Goal: Task Accomplishment & Management: Manage account settings

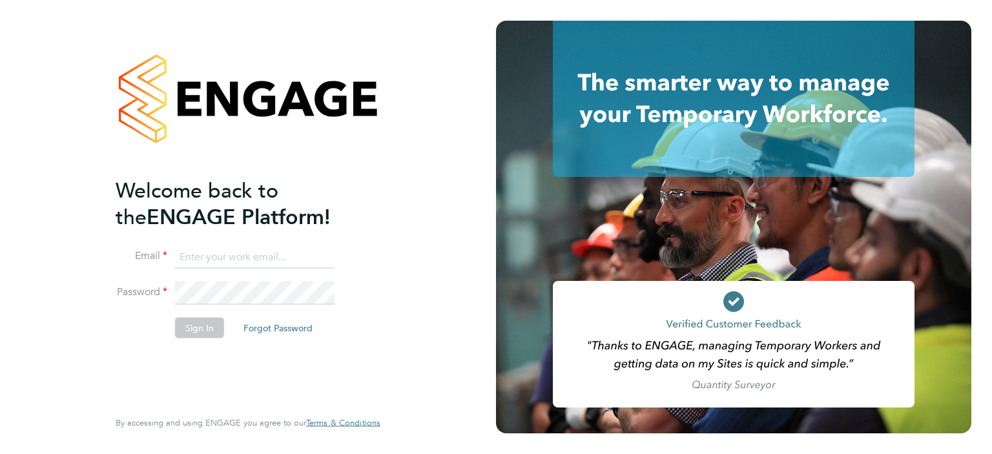
click at [200, 258] on input at bounding box center [255, 257] width 160 height 23
type input "[EMAIL_ADDRESS][DOMAIN_NAME]"
click at [201, 326] on button "Sign In" at bounding box center [199, 327] width 49 height 21
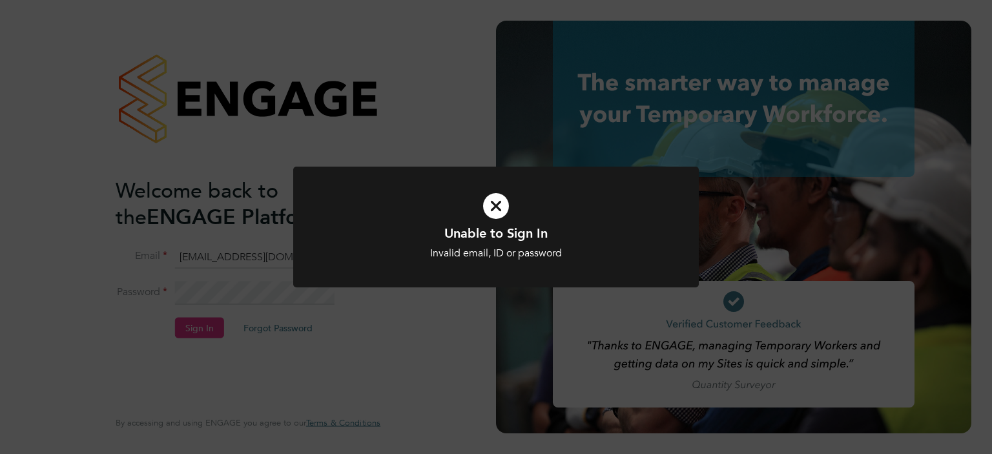
click at [496, 206] on icon at bounding box center [496, 206] width 336 height 50
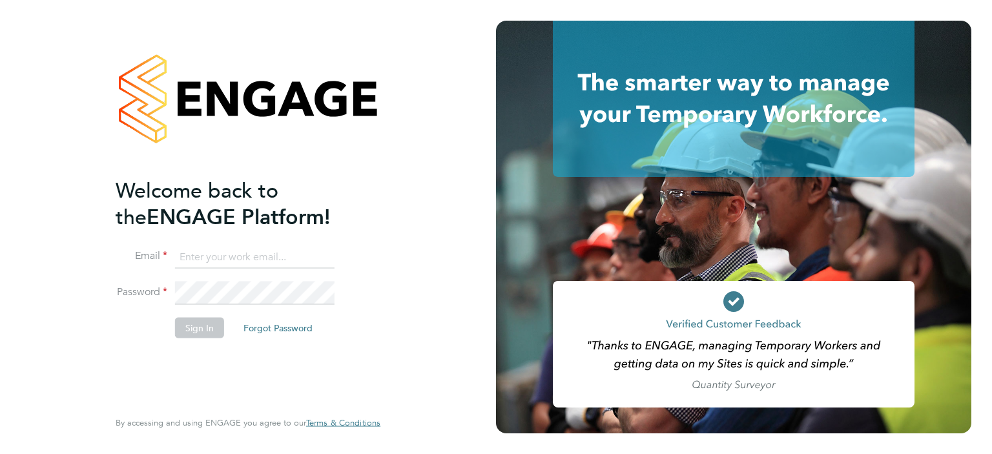
click at [201, 253] on input at bounding box center [255, 257] width 160 height 23
type input "[EMAIL_ADDRESS][DOMAIN_NAME]"
click at [263, 325] on button "Forgot Password" at bounding box center [278, 327] width 90 height 21
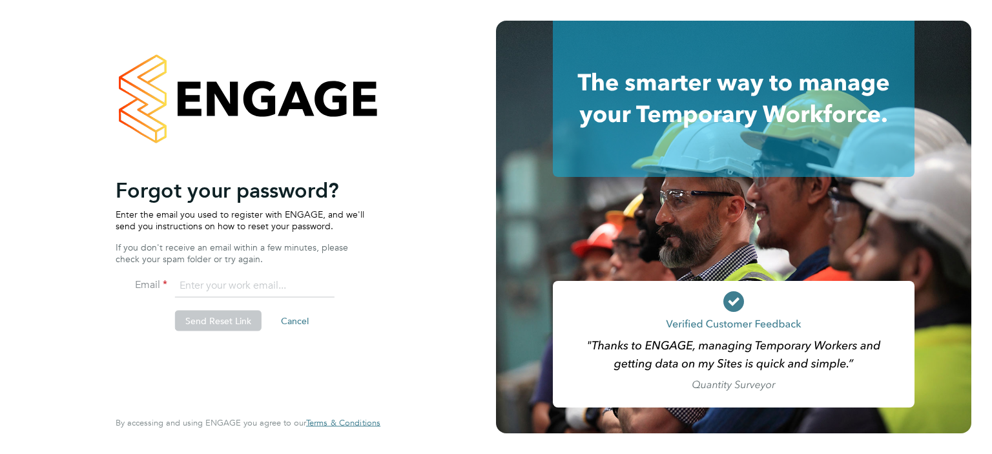
click at [287, 340] on li "Send Reset Link Cancel" at bounding box center [242, 328] width 252 height 34
click at [287, 342] on li "Send Reset Link Cancel" at bounding box center [242, 328] width 252 height 34
click at [287, 343] on li "Send Reset Link Cancel" at bounding box center [242, 328] width 252 height 34
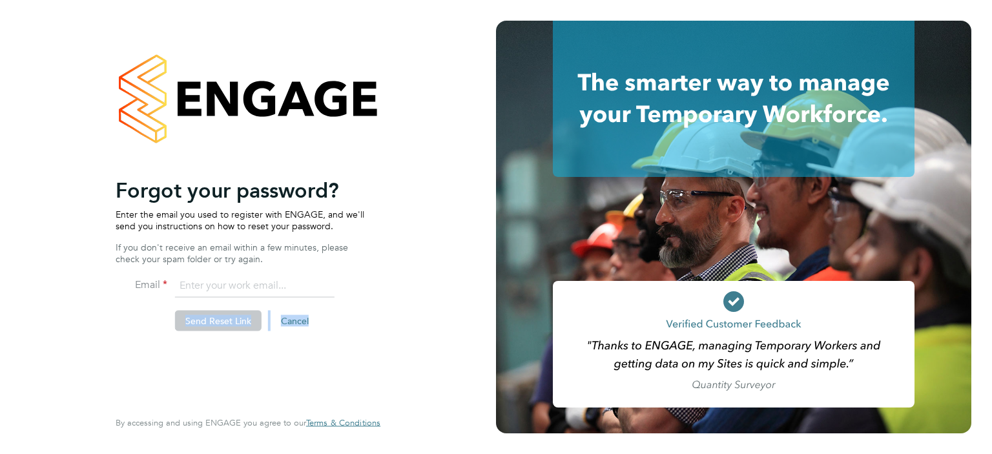
click at [287, 344] on div "Welcome back to the ENGAGE Platform! Email maggs3677@gmail.com Password Sign In…" at bounding box center [242, 291] width 252 height 229
click at [343, 355] on div "Welcome back to the ENGAGE Platform! Email maggs3677@gmail.com Password Sign In…" at bounding box center [242, 291] width 252 height 229
click at [217, 285] on input "email" at bounding box center [255, 286] width 160 height 23
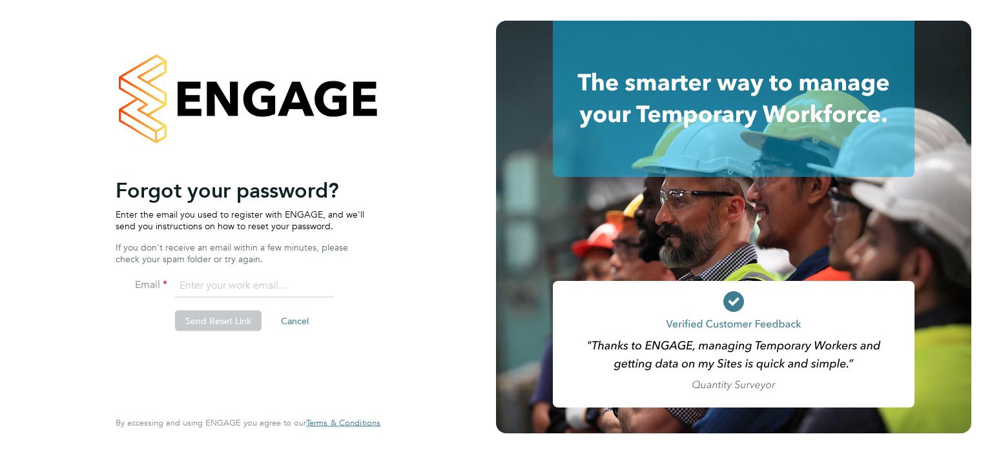
type input "[EMAIL_ADDRESS][DOMAIN_NAME]"
click at [211, 319] on button "Send Reset Link" at bounding box center [218, 321] width 87 height 21
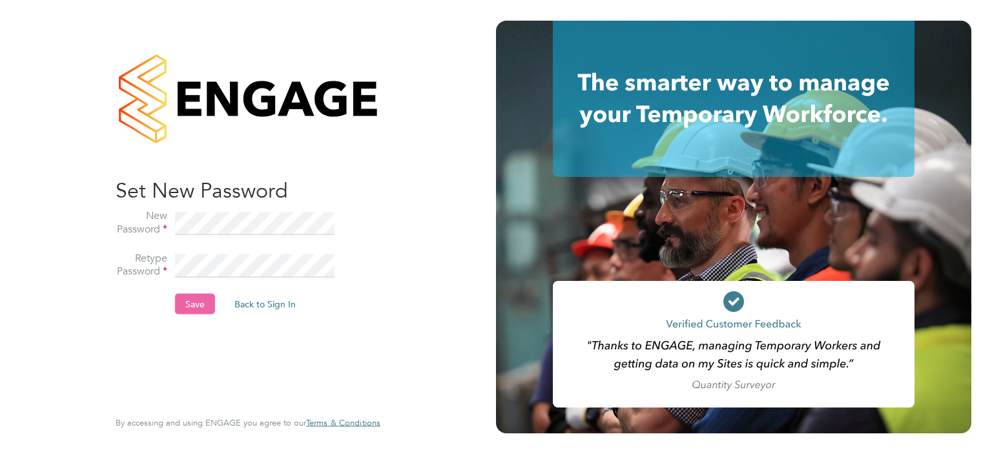
click at [187, 304] on button "Save" at bounding box center [195, 304] width 40 height 21
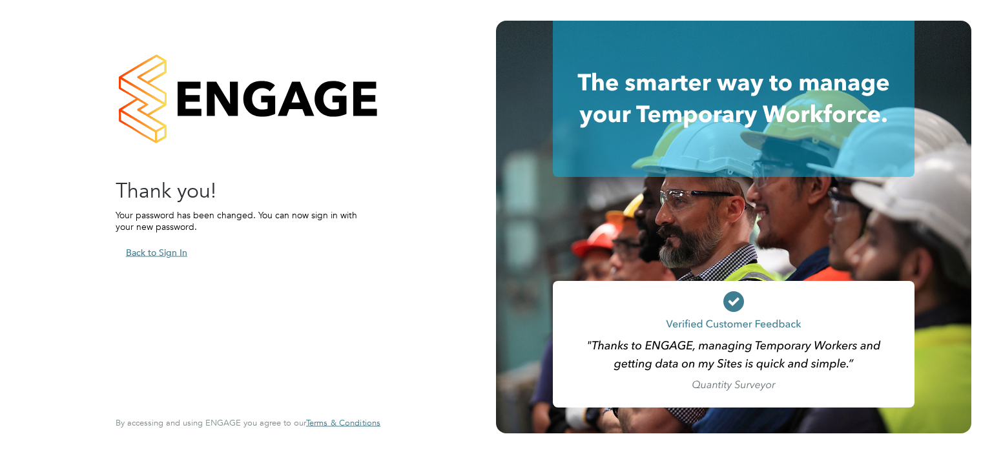
click at [168, 249] on button "Back to Sign In" at bounding box center [157, 252] width 82 height 21
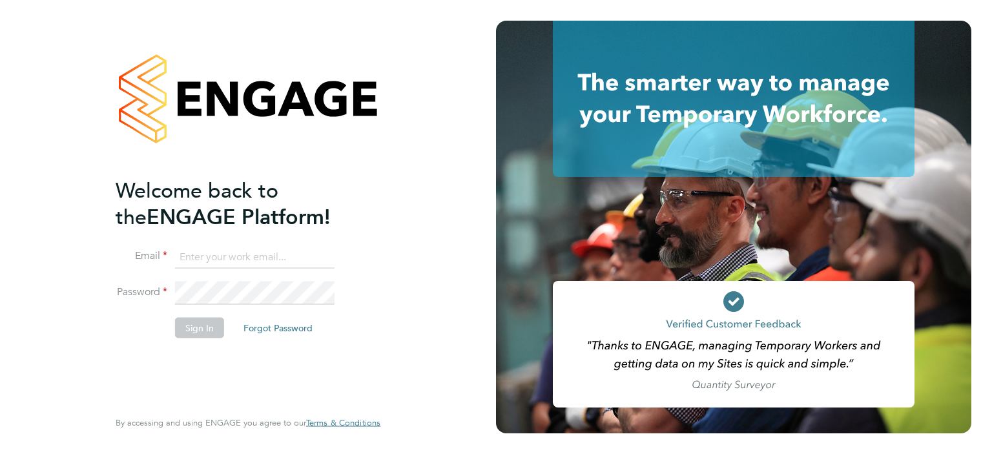
click at [189, 253] on input at bounding box center [255, 257] width 160 height 23
type input "[EMAIL_ADDRESS][DOMAIN_NAME]"
click at [194, 326] on button "Sign In" at bounding box center [199, 327] width 49 height 21
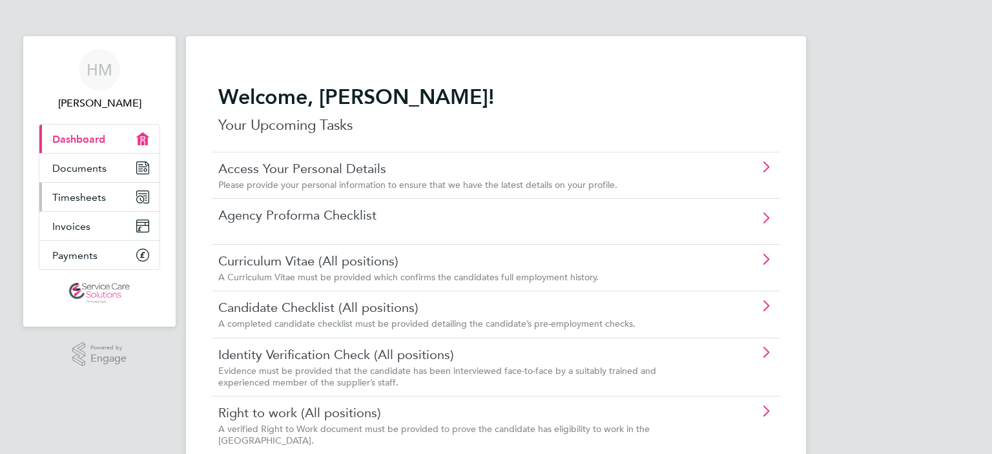
click at [83, 200] on span "Timesheets" at bounding box center [79, 197] width 54 height 12
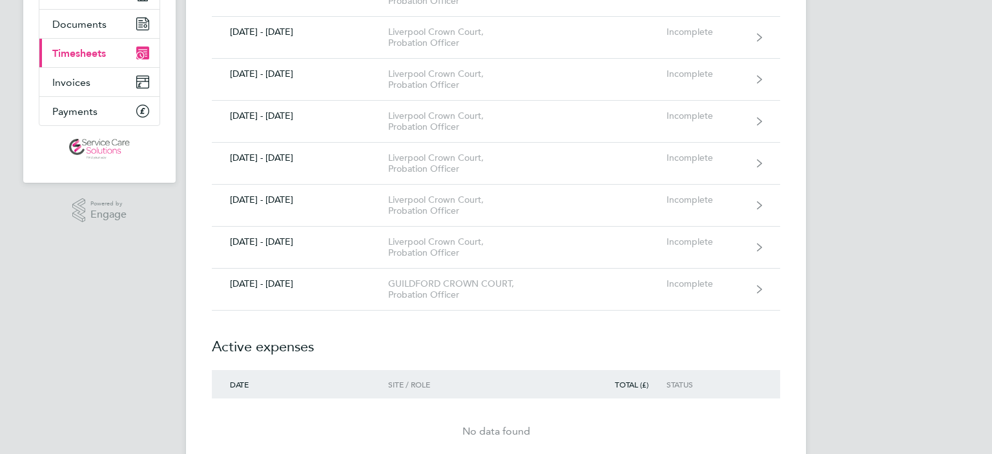
scroll to position [155, 0]
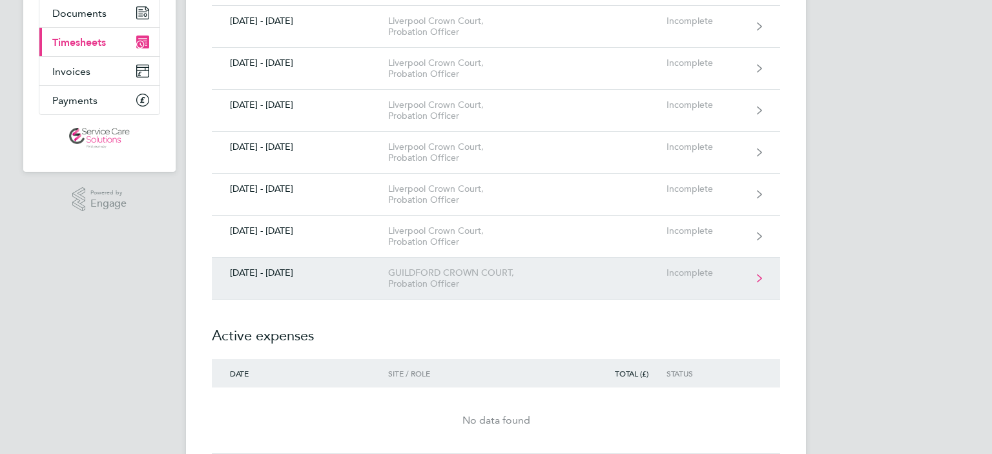
click at [492, 275] on div "GUILDFORD CROWN COURT, Probation Officer" at bounding box center [462, 278] width 148 height 22
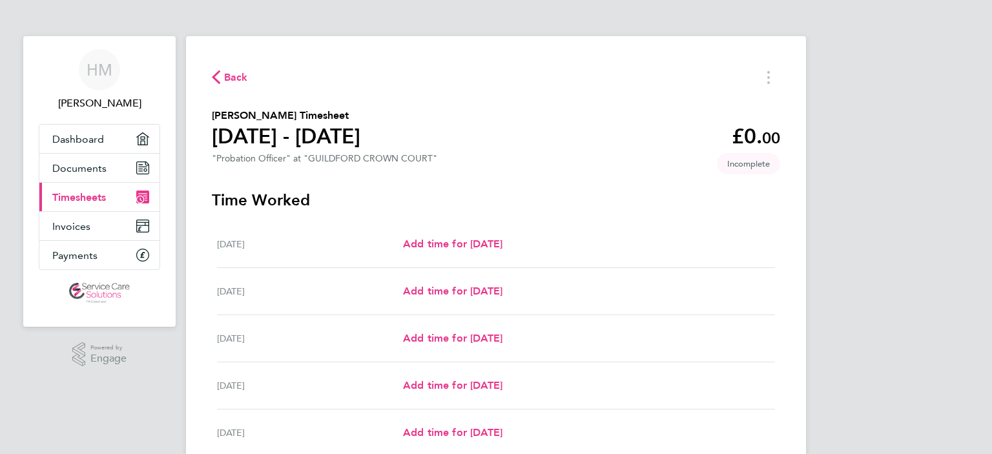
click at [629, 277] on div "Tue 26 Aug Add time for Tue 26 Aug Add time for Tue 26 Aug" at bounding box center [496, 291] width 558 height 47
click at [635, 275] on div "Tue 26 Aug Add time for Tue 26 Aug Add time for Tue 26 Aug" at bounding box center [496, 291] width 558 height 47
click at [634, 275] on div "Tue 26 Aug Add time for Tue 26 Aug Add time for Tue 26 Aug" at bounding box center [496, 291] width 558 height 47
click at [633, 275] on div "Tue 26 Aug Add time for Tue 26 Aug Add time for Tue 26 Aug" at bounding box center [496, 291] width 558 height 47
click at [481, 337] on span "Add time for Wed 27 Aug" at bounding box center [452, 338] width 99 height 12
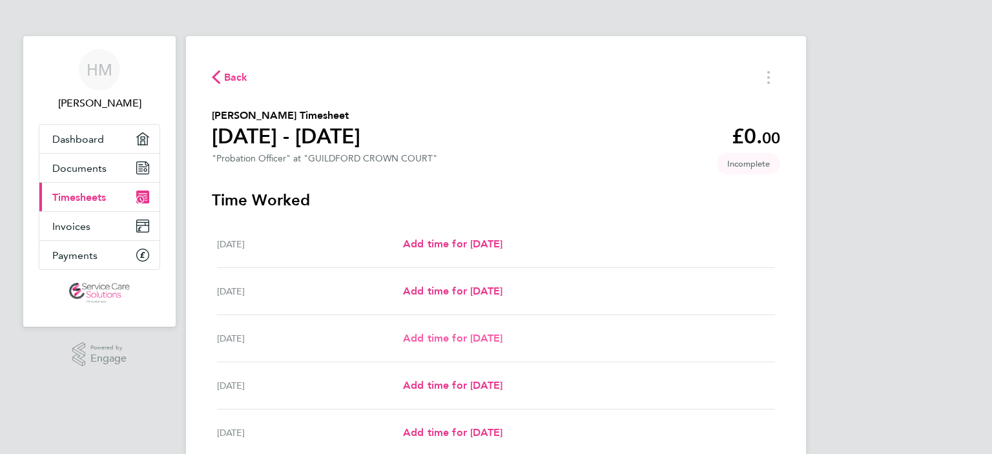
select select "30"
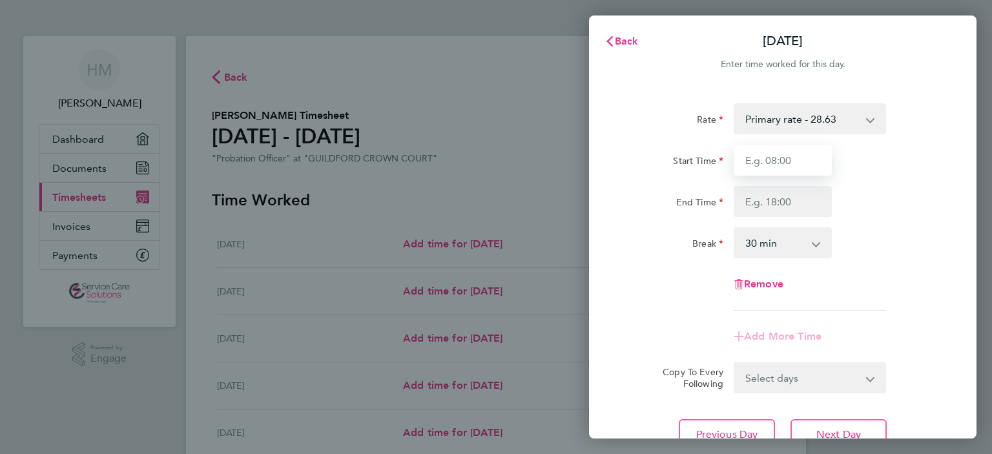
click at [751, 160] on input "Start Time" at bounding box center [783, 160] width 98 height 31
type input "09:00"
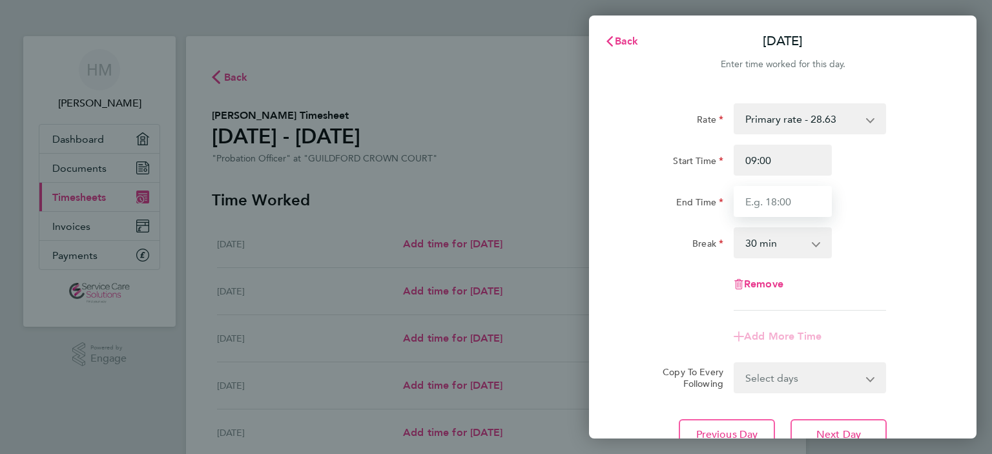
click at [746, 200] on input "End Time" at bounding box center [783, 201] width 98 height 31
type input "17:30"
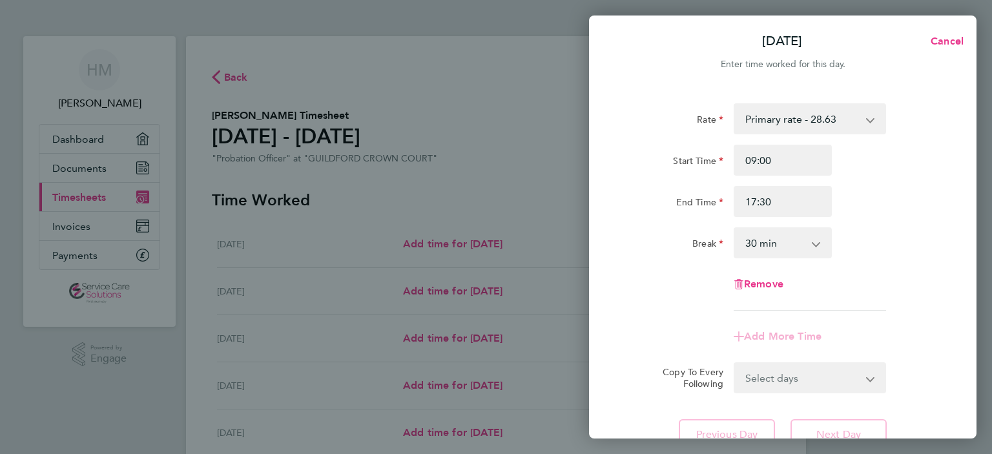
click at [837, 432] on div "Rate Primary rate - 28.63 Start Time 09:00 End Time 17:30 Break 0 min 15 min 30…" at bounding box center [783, 277] width 388 height 378
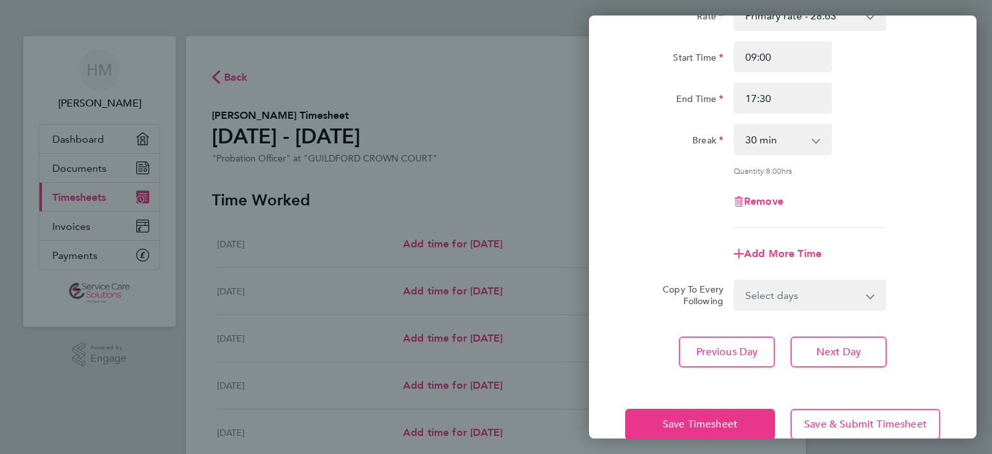
scroll to position [129, 0]
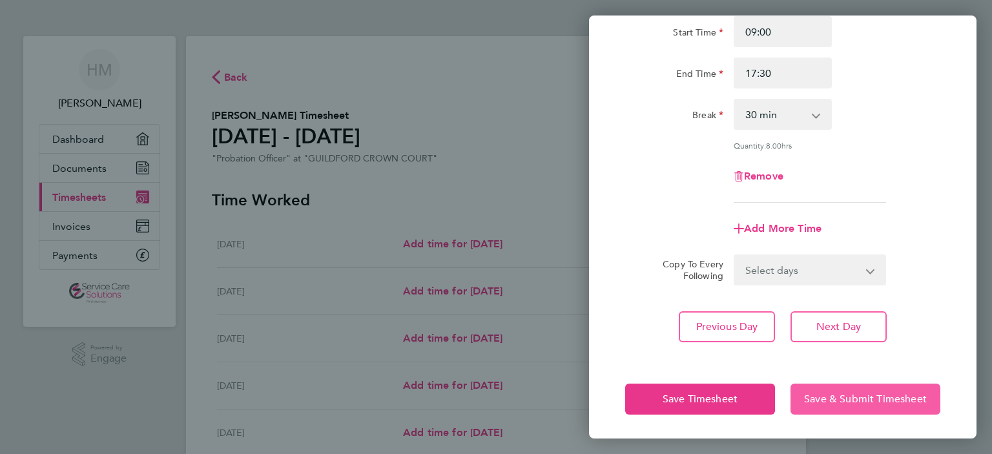
click at [833, 400] on span "Save & Submit Timesheet" at bounding box center [865, 399] width 123 height 13
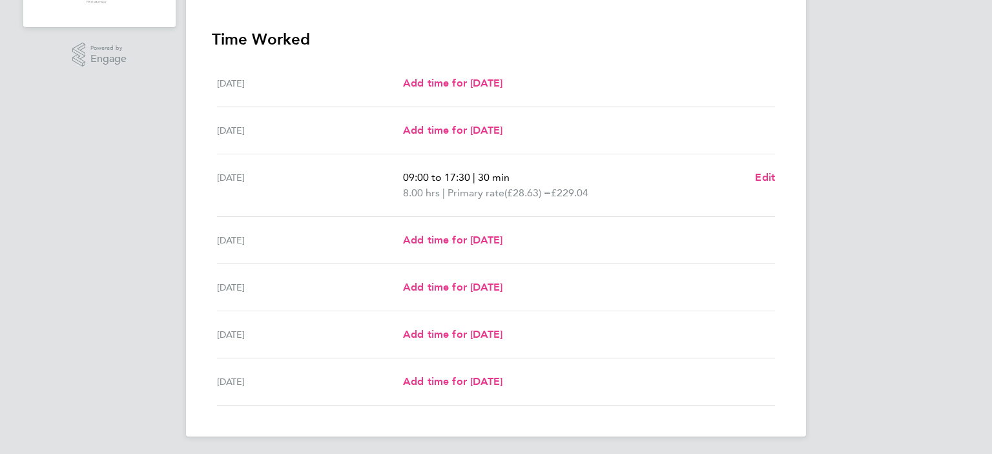
scroll to position [302, 0]
